Goal: Task Accomplishment & Management: Manage account settings

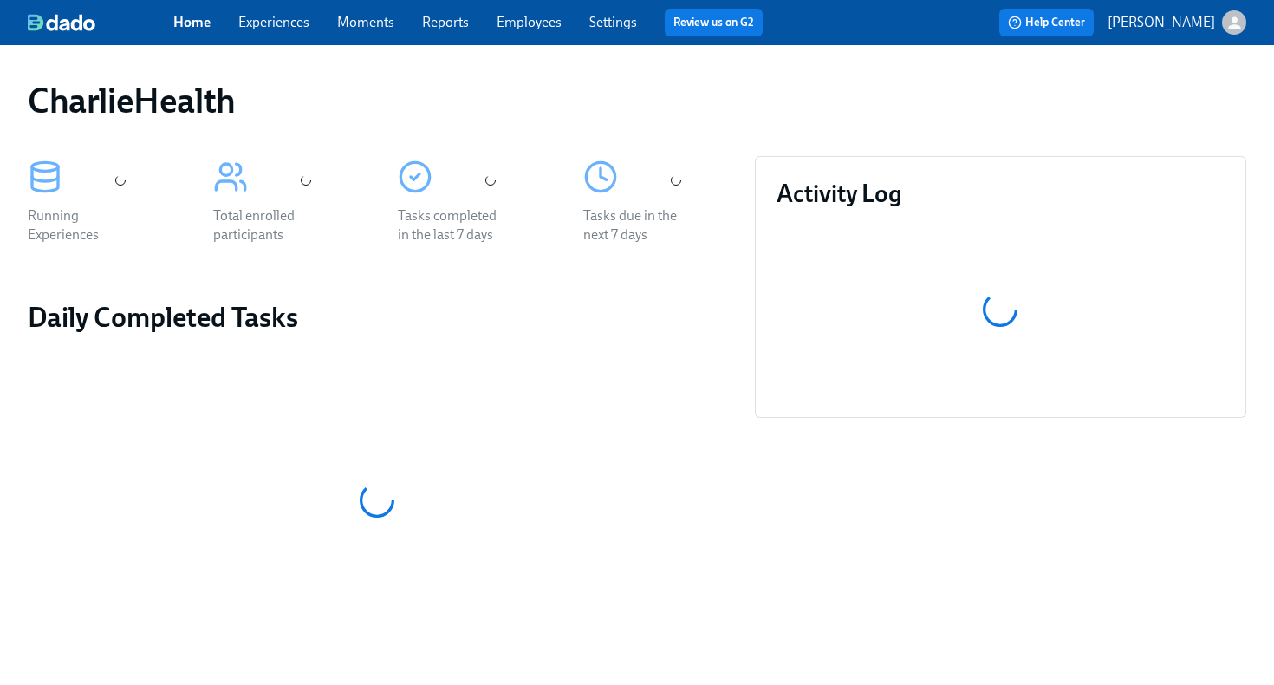
click at [529, 25] on link "Employees" at bounding box center [529, 22] width 65 height 16
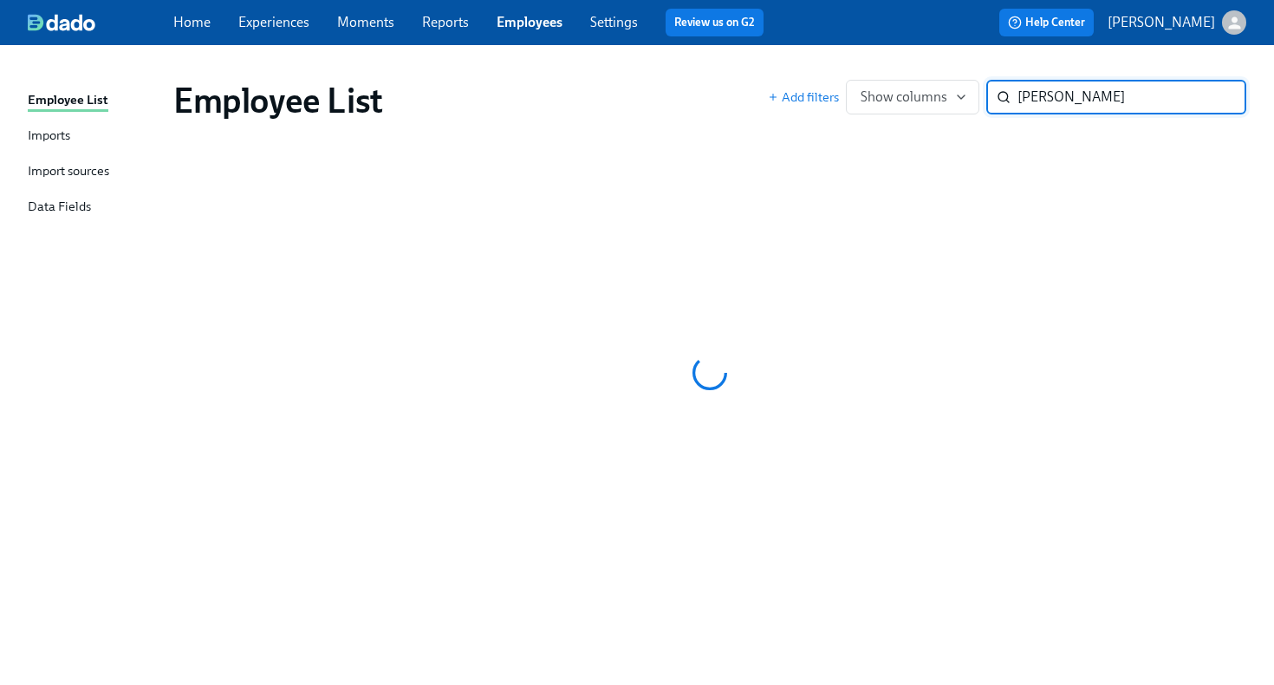
type input "[PERSON_NAME]"
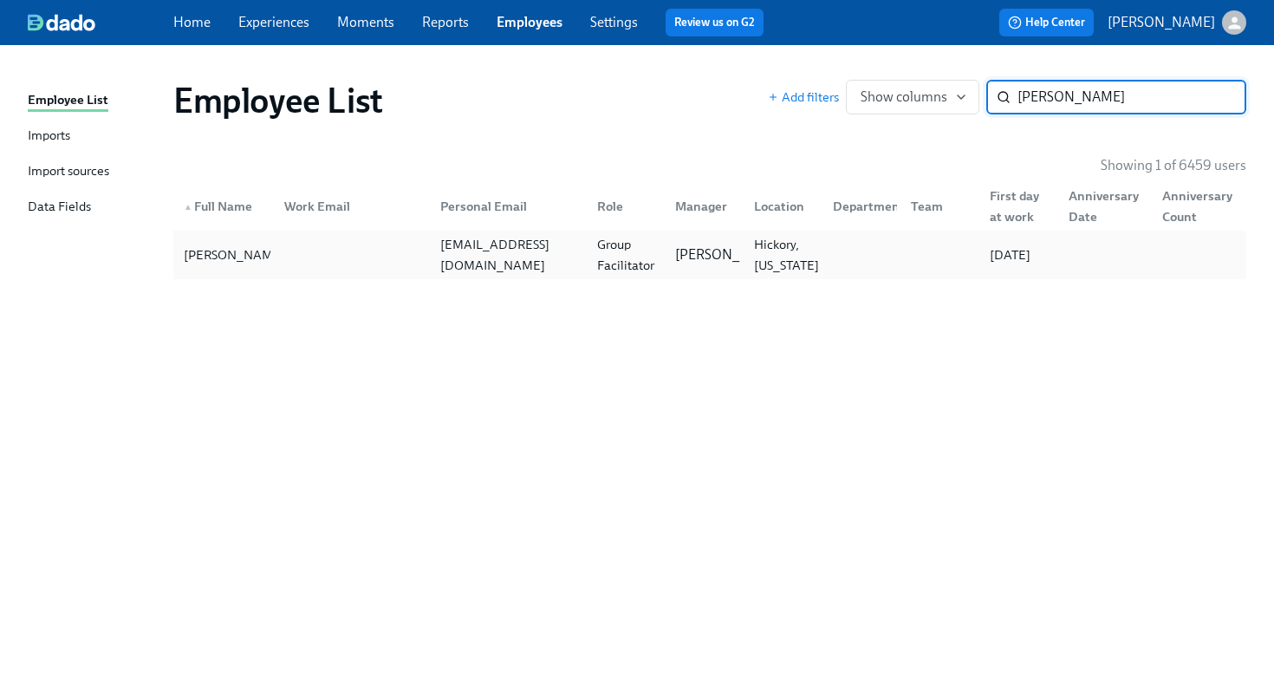
click at [550, 251] on div "[EMAIL_ADDRESS][DOMAIN_NAME]" at bounding box center [508, 255] width 150 height 42
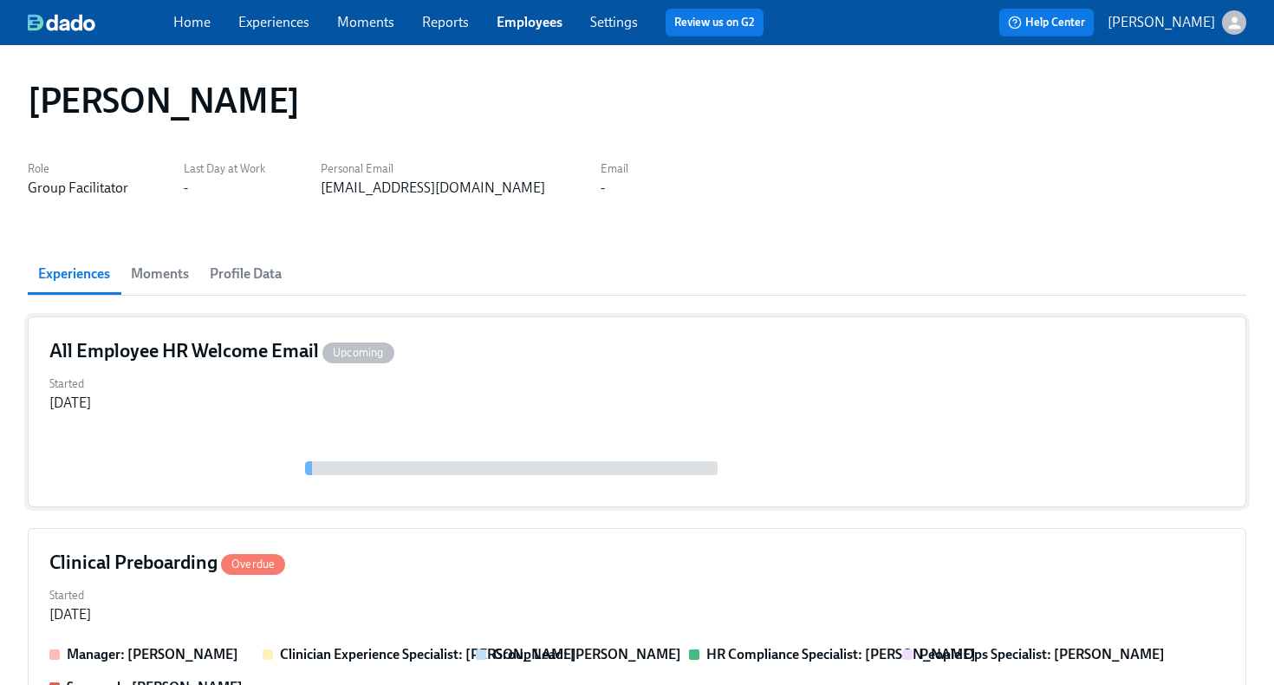
scroll to position [479, 0]
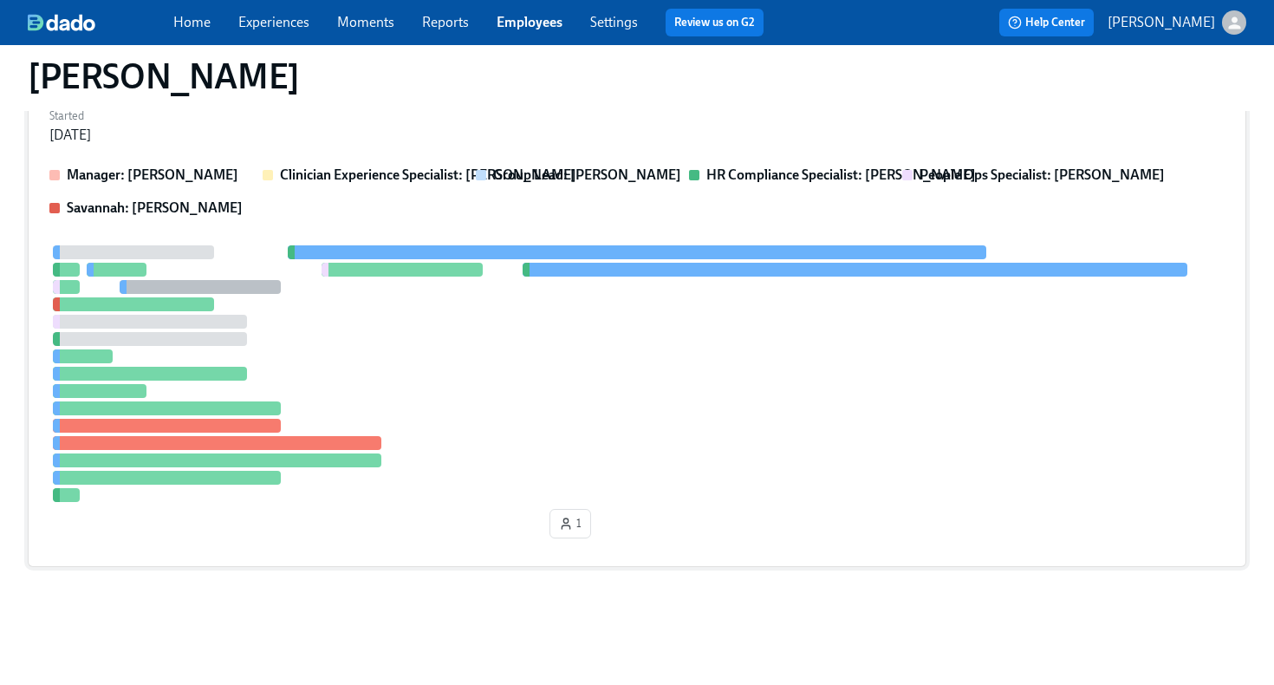
click at [496, 349] on div at bounding box center [636, 373] width 1175 height 257
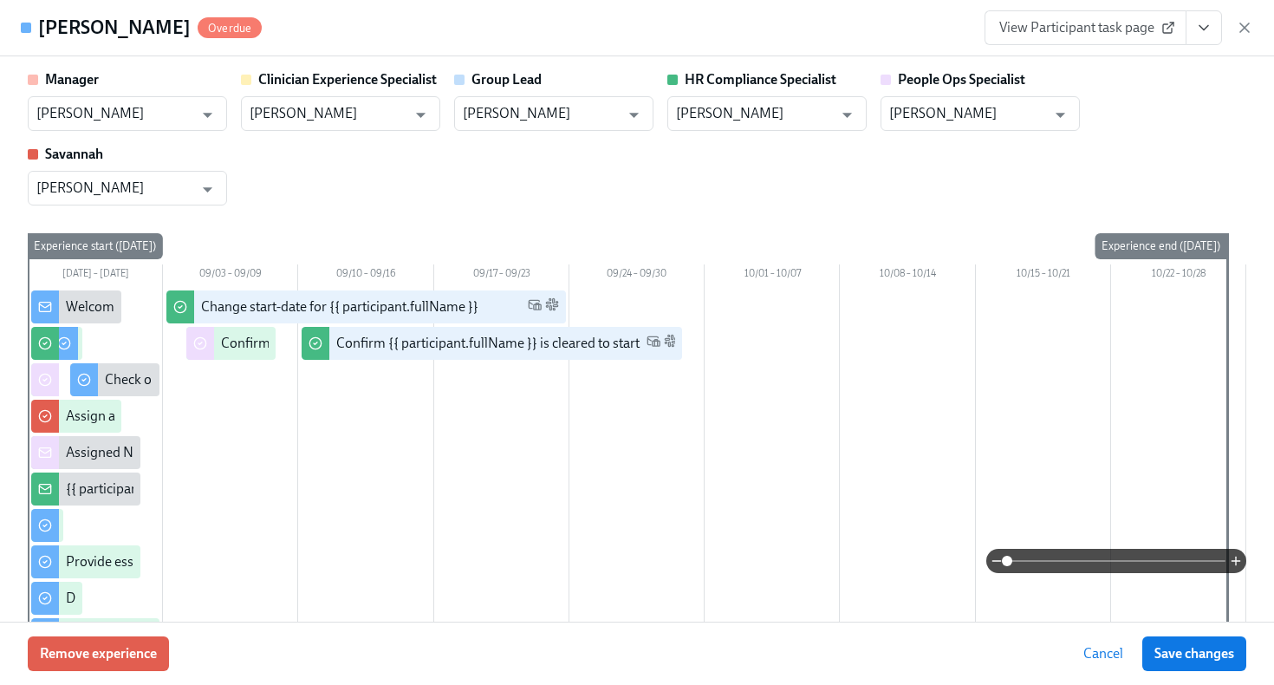
click at [1198, 23] on icon "View task page" at bounding box center [1203, 27] width 17 height 17
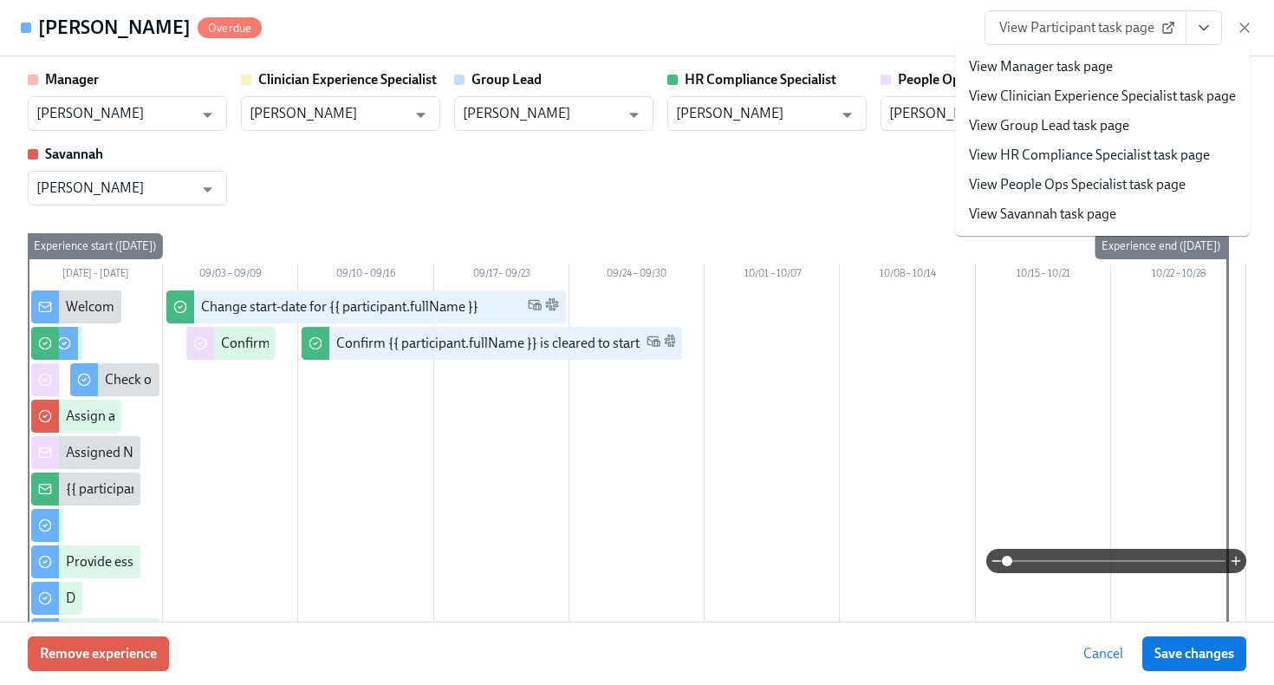
click at [949, 45] on div "Sara Foreman Overdue View Participant task page View Manager task page View Cli…" at bounding box center [637, 28] width 1274 height 56
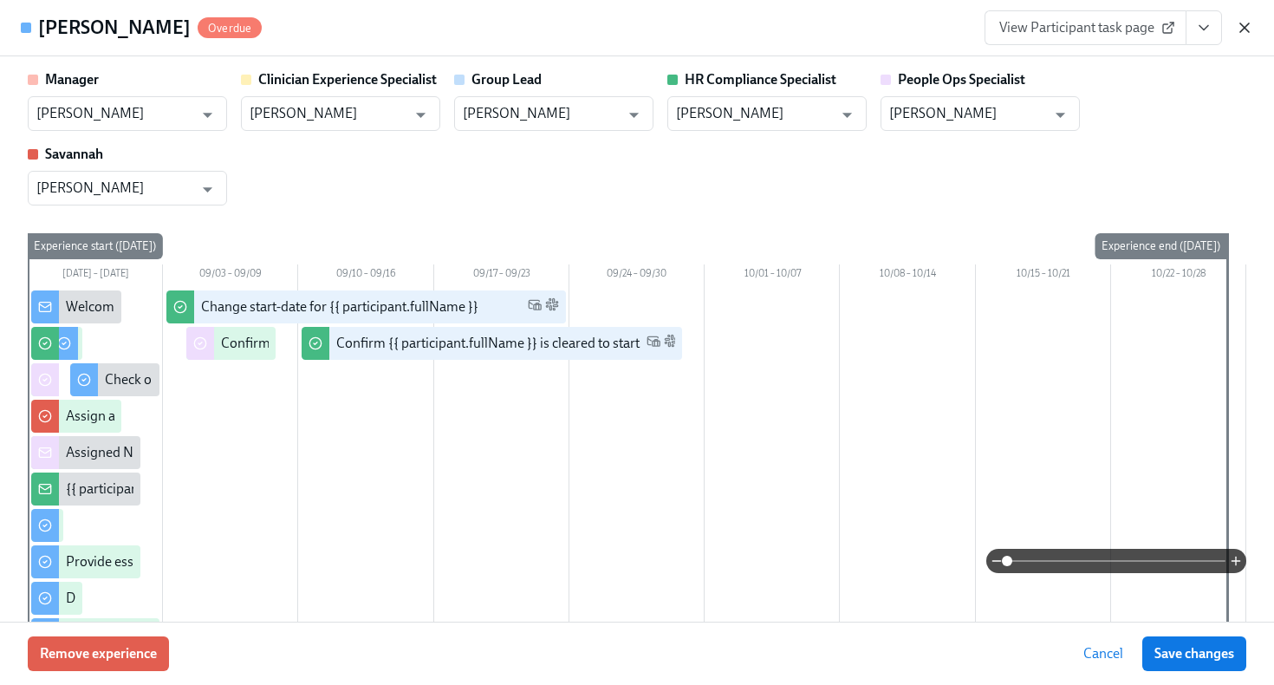
click at [1244, 27] on icon "button" at bounding box center [1244, 27] width 9 height 9
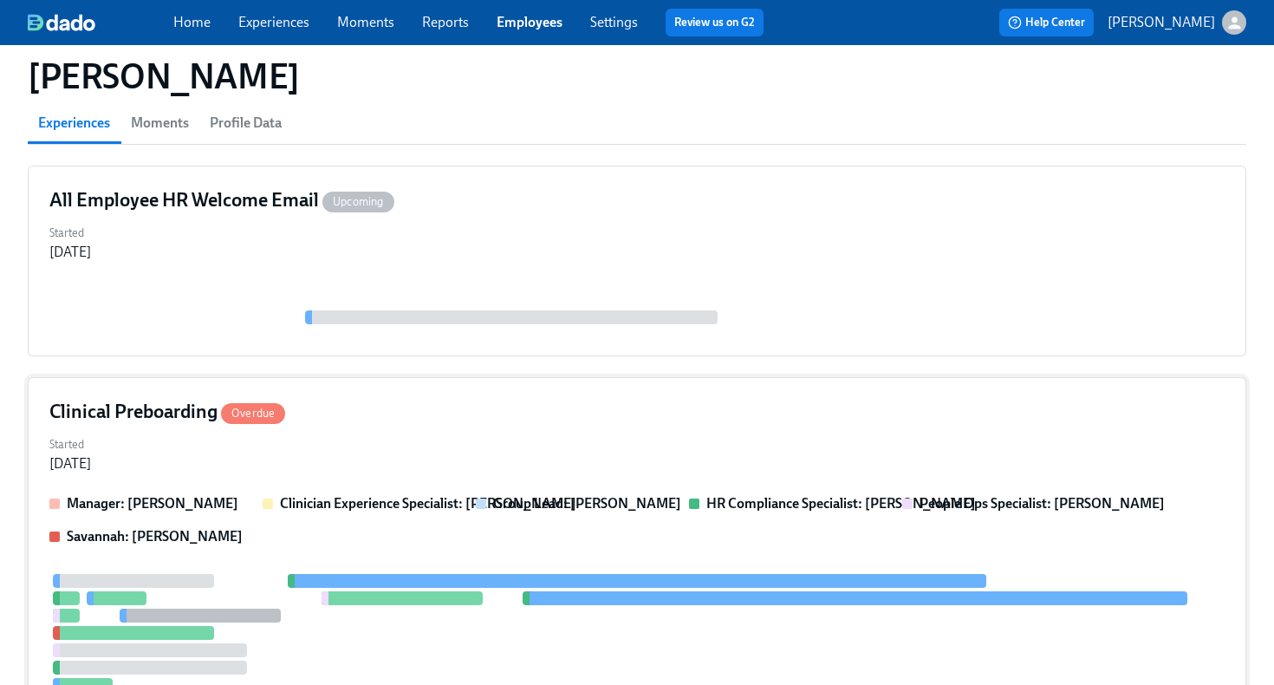
scroll to position [172, 0]
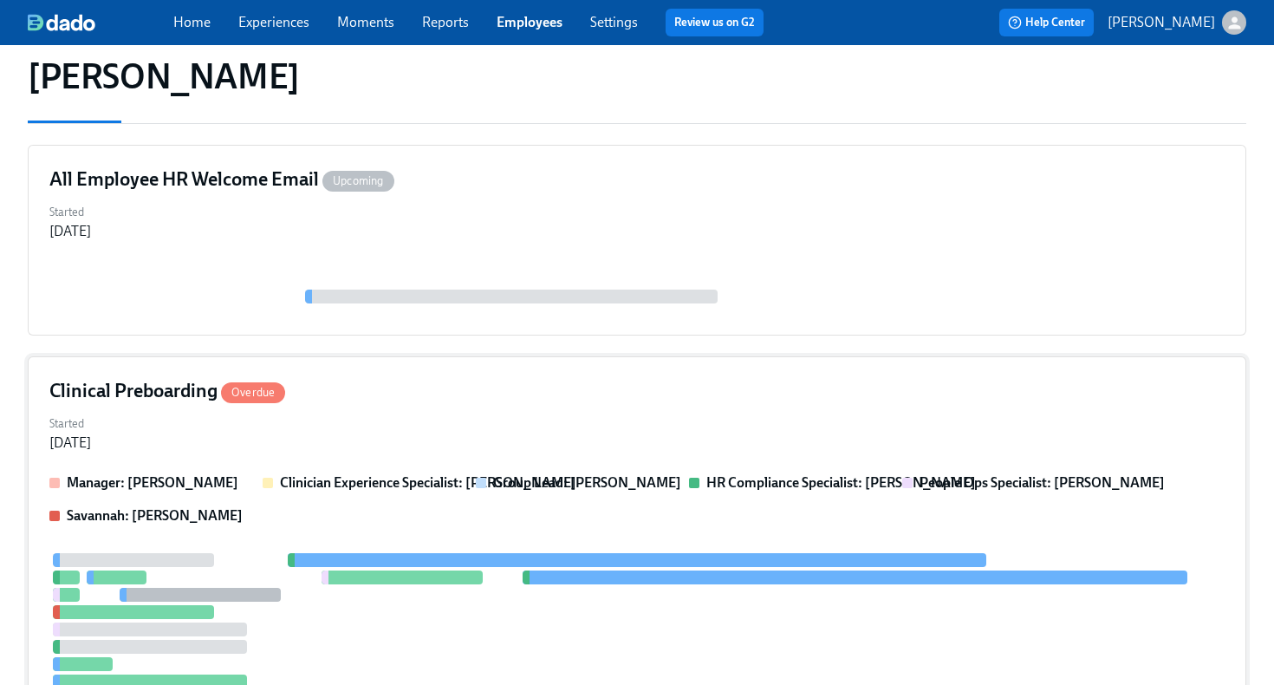
click at [457, 407] on div "Clinical Preboarding Overdue Started Aug 27, 2025 Manager: Ashley Stevenson Cli…" at bounding box center [637, 615] width 1219 height 518
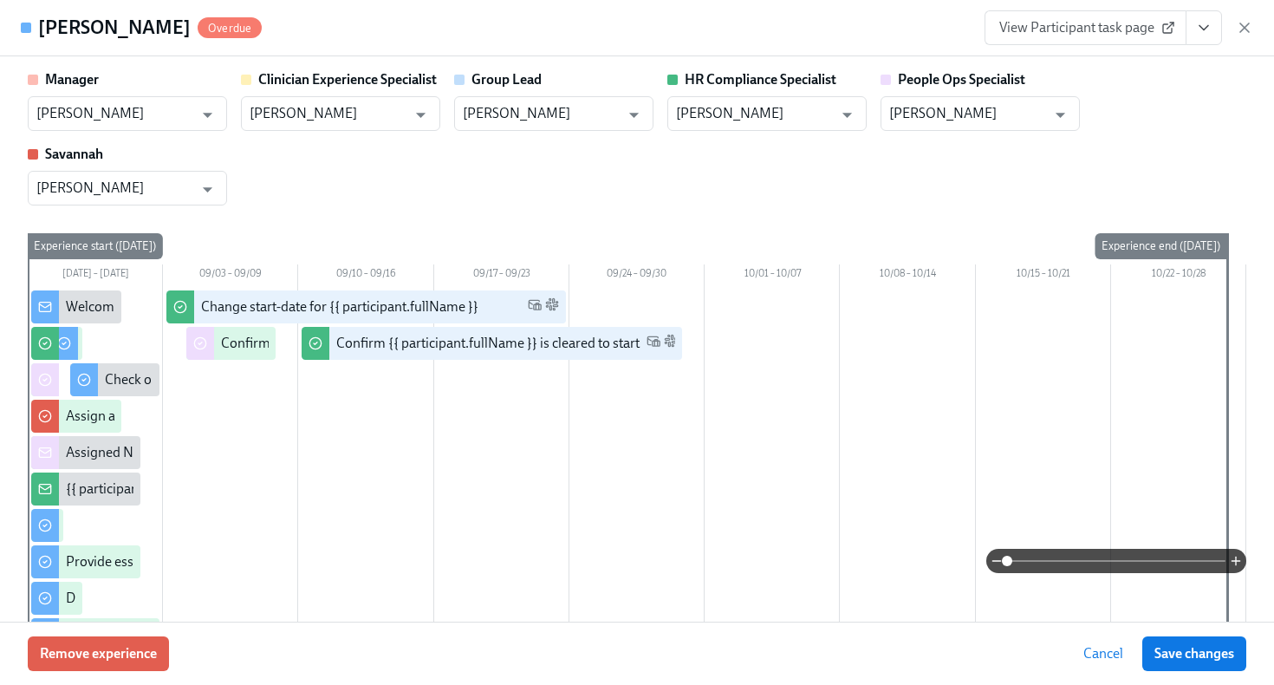
click at [1196, 27] on icon "View task page" at bounding box center [1203, 27] width 17 height 17
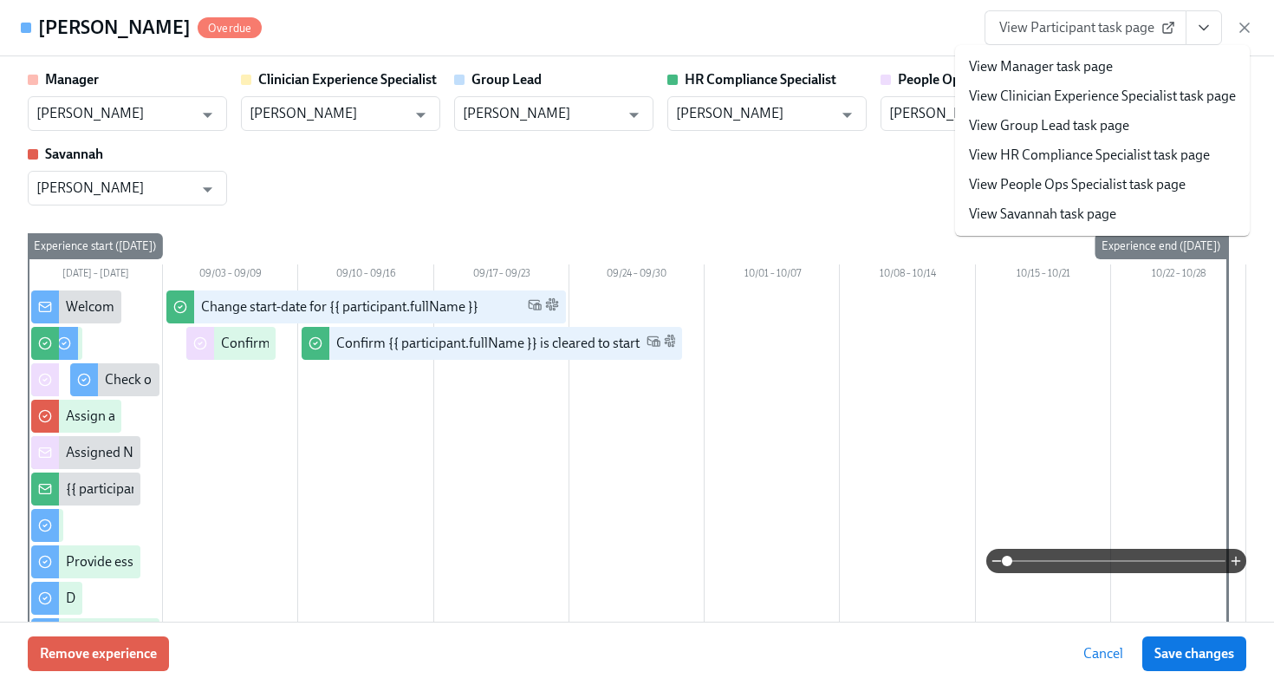
click at [1099, 164] on link "View HR Compliance Specialist task page" at bounding box center [1089, 155] width 241 height 19
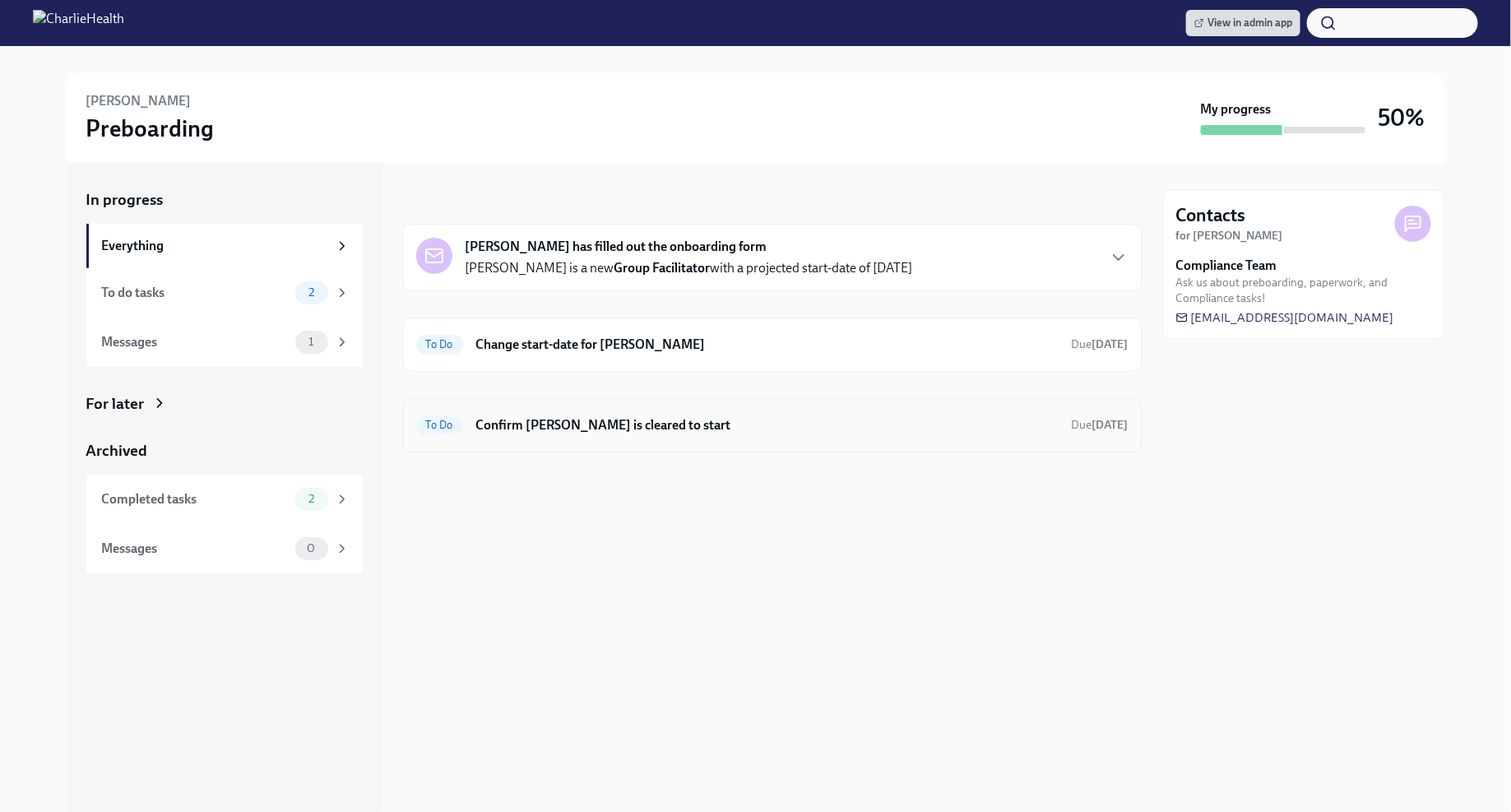
click at [745, 431] on h6 "Confirm [PERSON_NAME] is cleared to start" at bounding box center [768, 425] width 583 height 18
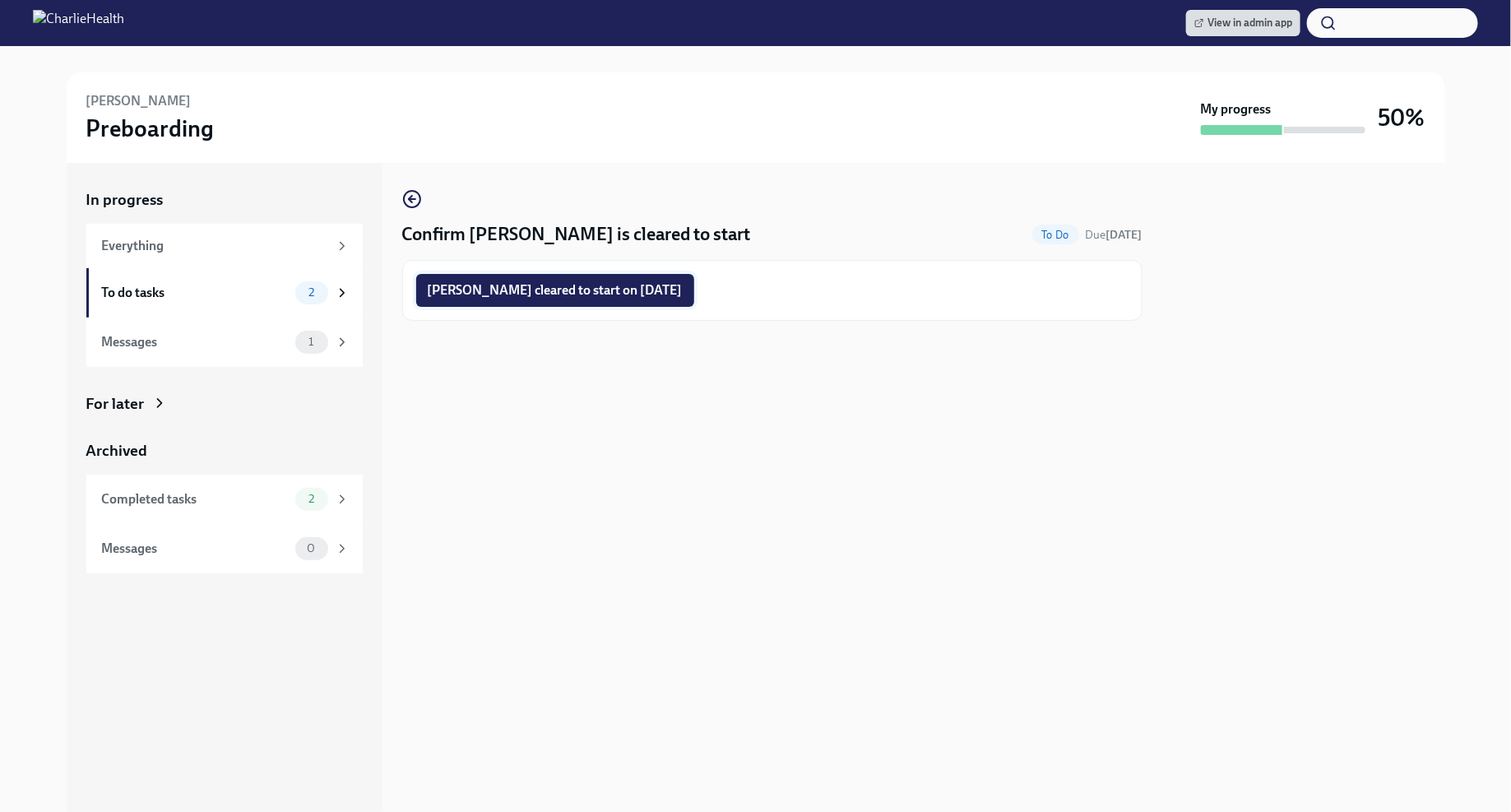
click at [653, 292] on span "[PERSON_NAME] cleared to start on [DATE]" at bounding box center [555, 289] width 255 height 16
